Goal: Ask a question: Seek information or help from site administrators or community

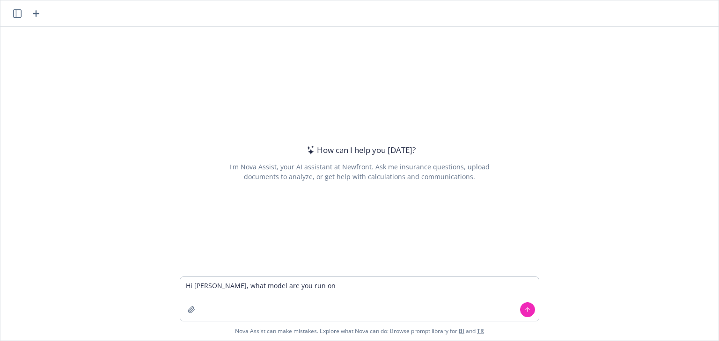
type textarea "Hi [PERSON_NAME], what model are you run on?"
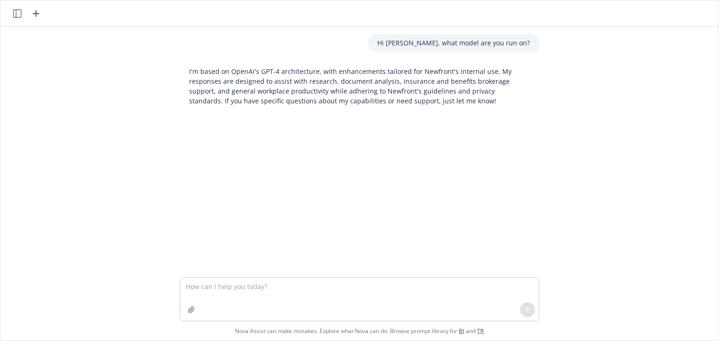
click at [33, 9] on icon "button" at bounding box center [35, 13] width 11 height 11
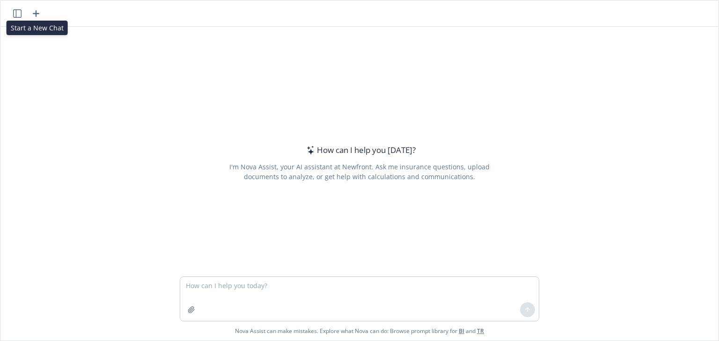
click at [24, 17] on div "Start a New Chat Start a New Chat" at bounding box center [27, 13] width 30 height 11
click at [18, 17] on icon "button" at bounding box center [17, 13] width 8 height 8
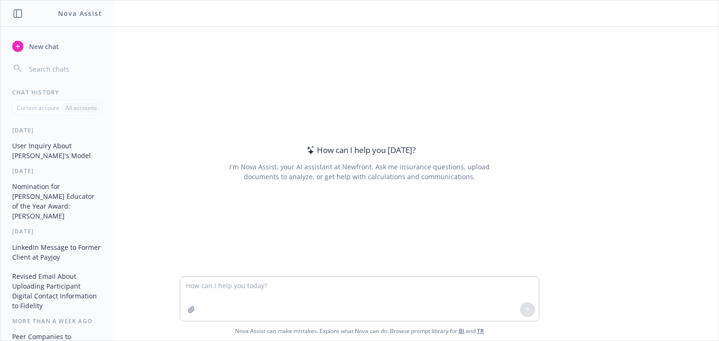
click at [48, 106] on p "Current account" at bounding box center [38, 108] width 42 height 8
click at [282, 279] on textarea at bounding box center [359, 299] width 359 height 44
type textarea "a"
type textarea "can you save instructions between cahts?"
